Goal: Contribute content: Add original content to the website for others to see

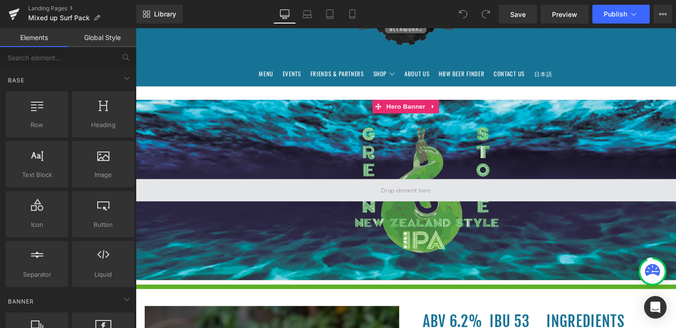
scroll to position [101, 0]
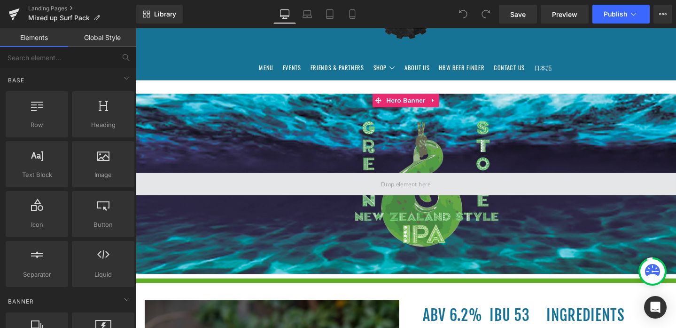
click at [423, 195] on span at bounding box center [420, 191] width 59 height 17
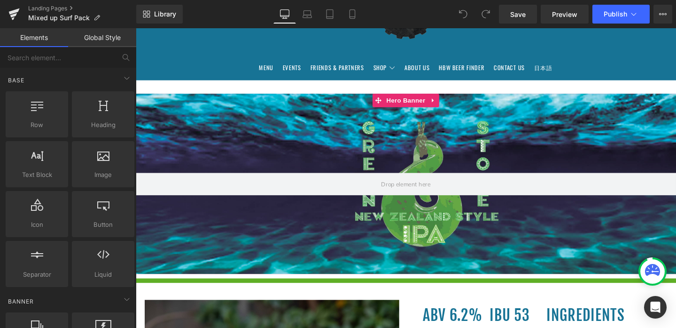
click at [432, 234] on div at bounding box center [420, 191] width 569 height 189
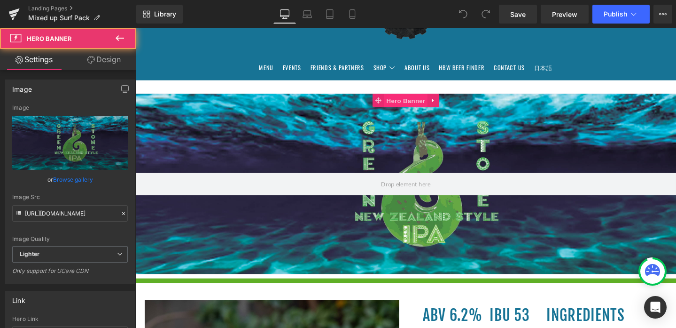
click at [418, 103] on span "Hero Banner" at bounding box center [420, 104] width 46 height 14
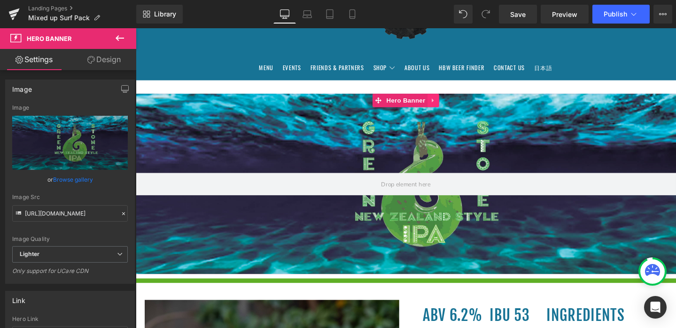
click at [450, 104] on icon at bounding box center [449, 104] width 7 height 7
click at [456, 103] on icon at bounding box center [455, 104] width 7 height 7
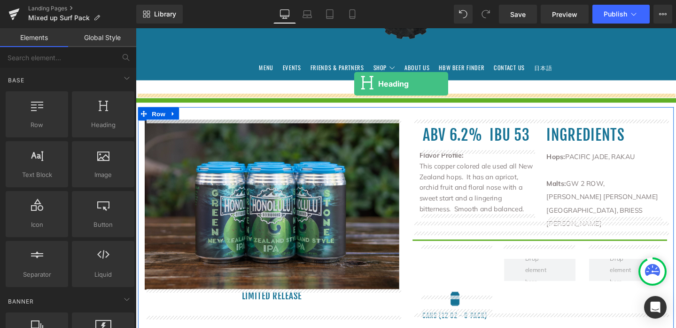
drag, startPoint x: 235, startPoint y: 153, endPoint x: 366, endPoint y: 86, distance: 146.5
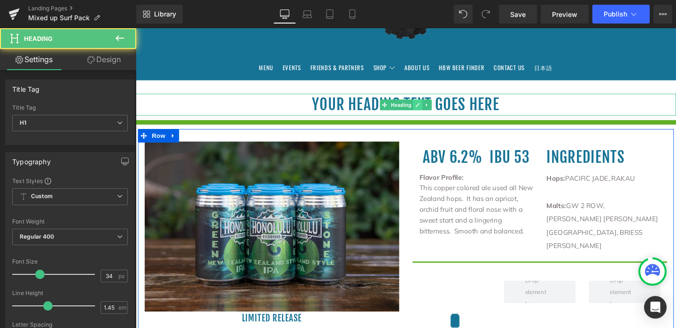
click at [432, 106] on icon at bounding box center [432, 109] width 5 height 6
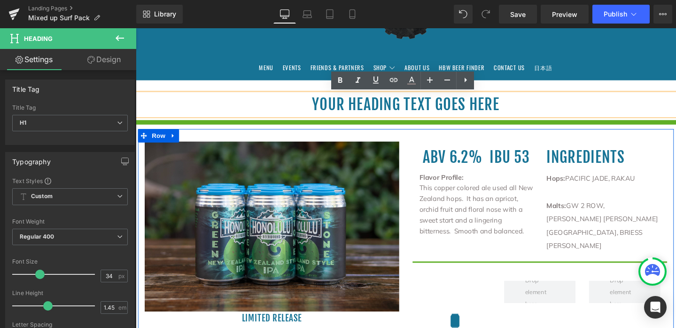
click at [512, 111] on h1 "Your heading text goes here" at bounding box center [420, 108] width 569 height 23
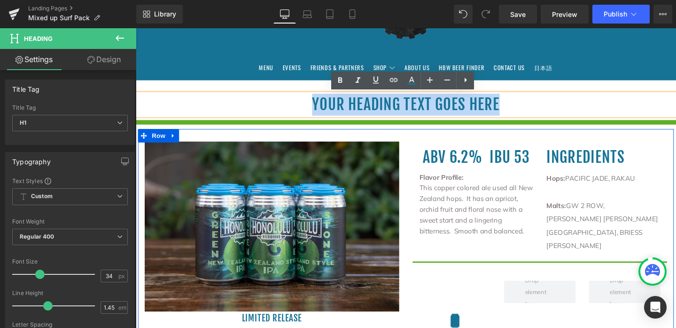
drag, startPoint x: 526, startPoint y: 110, endPoint x: 304, endPoint y: 111, distance: 222.3
click at [304, 111] on h1 "Your heading text goes here" at bounding box center [420, 108] width 569 height 23
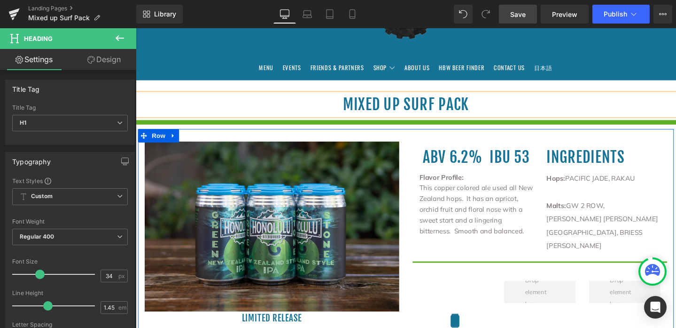
click at [526, 12] on span "Save" at bounding box center [518, 14] width 16 height 10
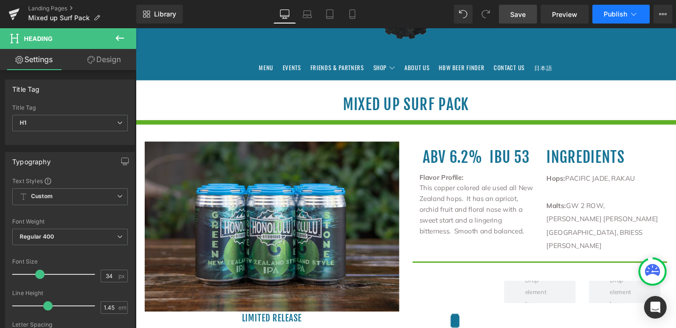
click at [633, 15] on icon at bounding box center [633, 13] width 9 height 9
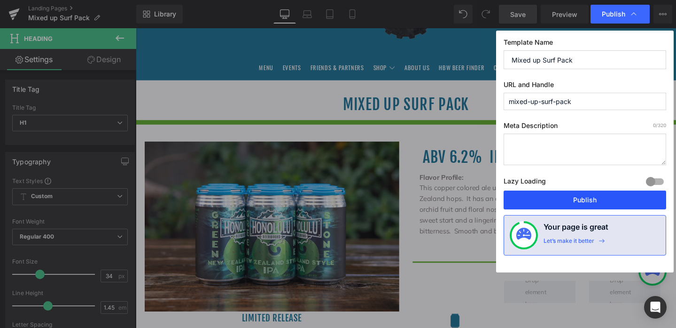
click at [583, 203] on button "Publish" at bounding box center [585, 199] width 163 height 19
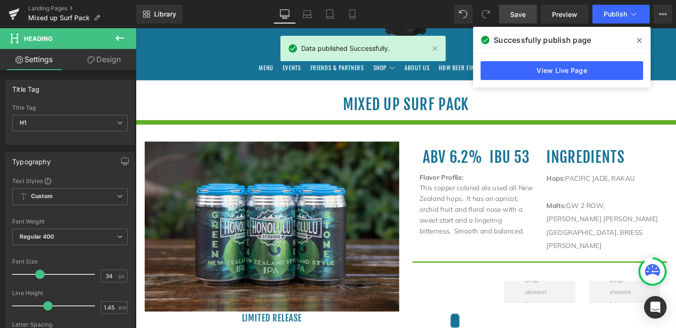
click at [642, 41] on icon at bounding box center [639, 41] width 5 height 8
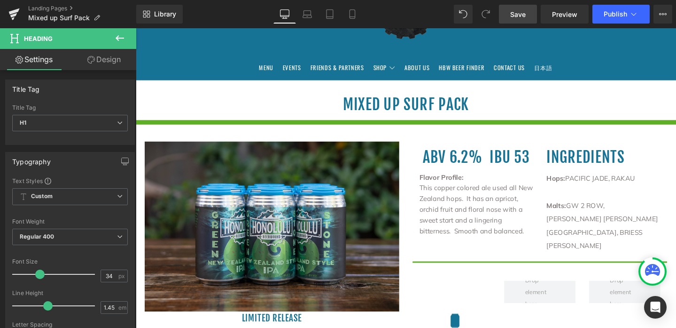
click at [640, 73] on ul "MENU Events Friends & Partners Shop Shop All" at bounding box center [420, 69] width 541 height 15
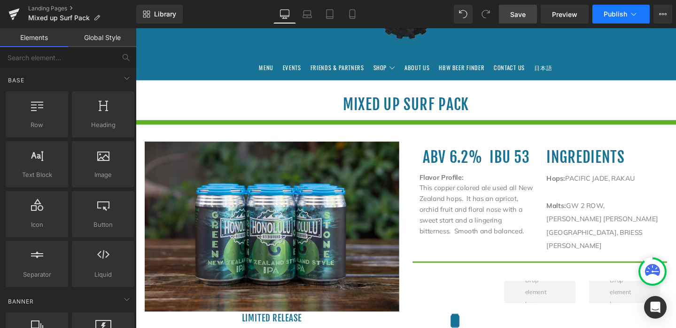
click at [637, 13] on icon at bounding box center [633, 13] width 9 height 9
click at [573, 17] on span "Preview" at bounding box center [564, 14] width 25 height 10
click at [622, 12] on span "Publish" at bounding box center [616, 14] width 24 height 8
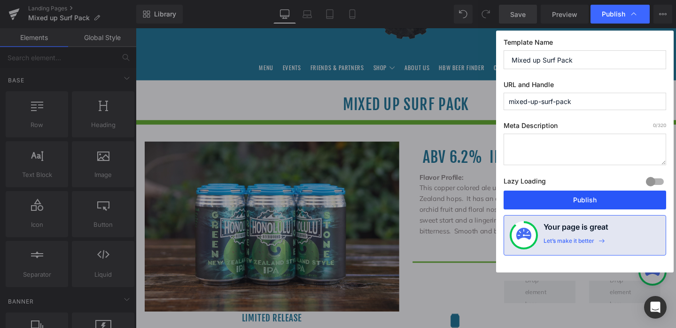
click at [593, 202] on button "Publish" at bounding box center [585, 199] width 163 height 19
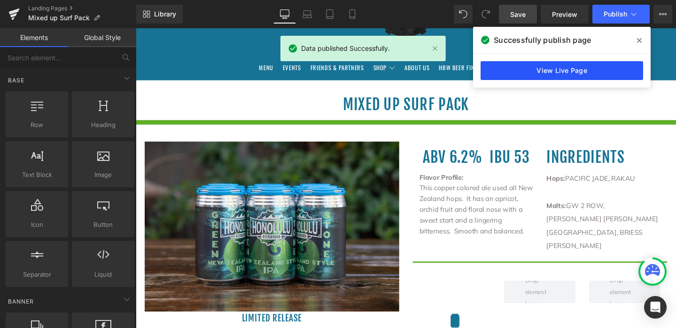
click at [609, 69] on link "View Live Page" at bounding box center [562, 70] width 163 height 19
